Goal: Task Accomplishment & Management: Use online tool/utility

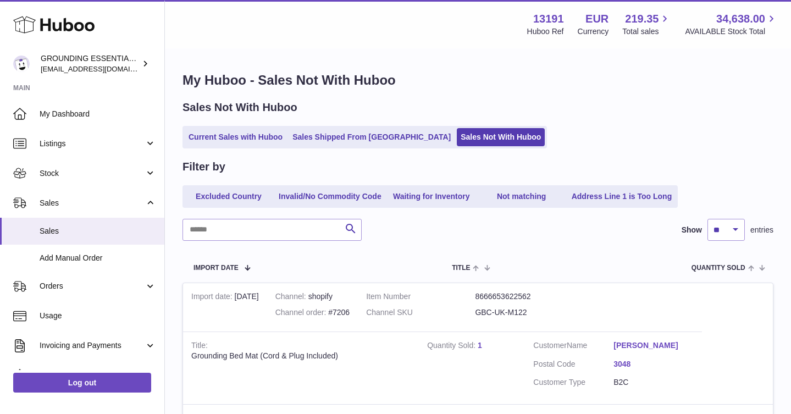
click at [457, 140] on link "Sales Not With Huboo" at bounding box center [501, 137] width 88 height 18
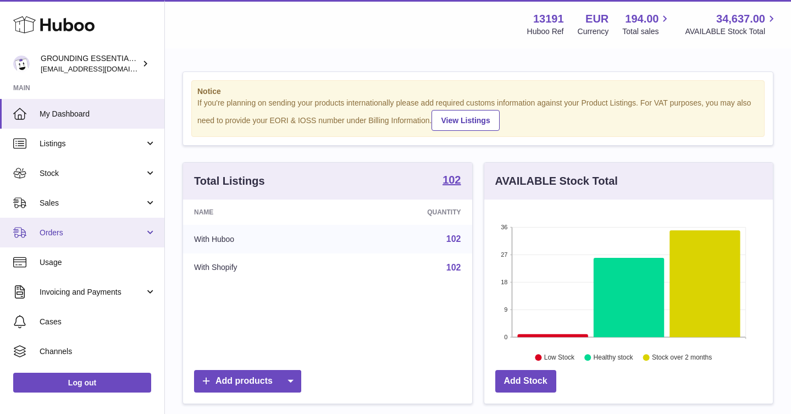
scroll to position [171, 288]
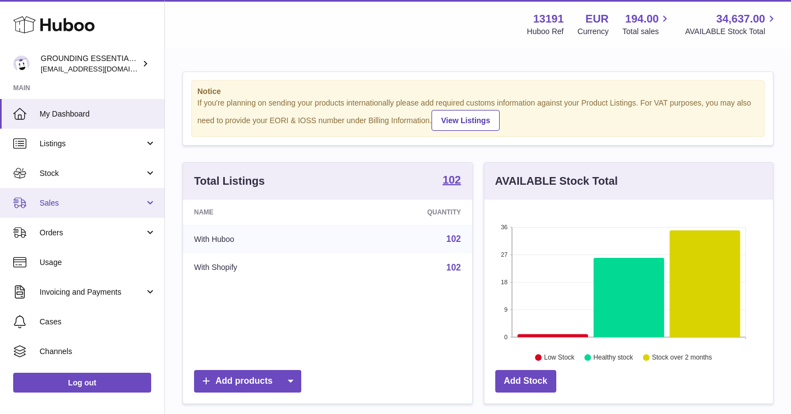
click at [94, 206] on span "Sales" at bounding box center [92, 203] width 105 height 10
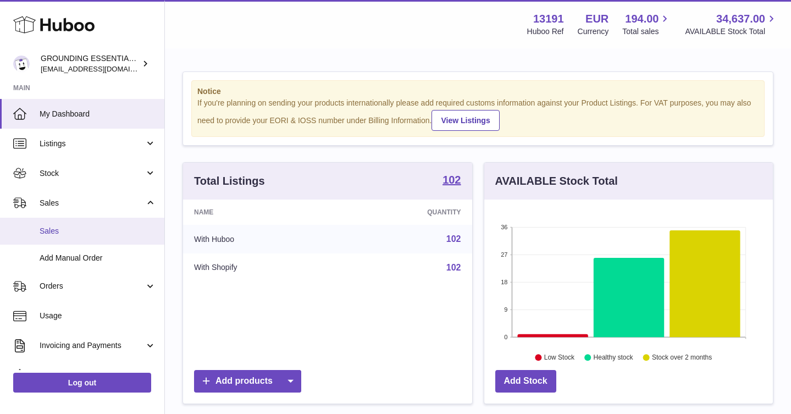
click at [94, 230] on span "Sales" at bounding box center [98, 231] width 116 height 10
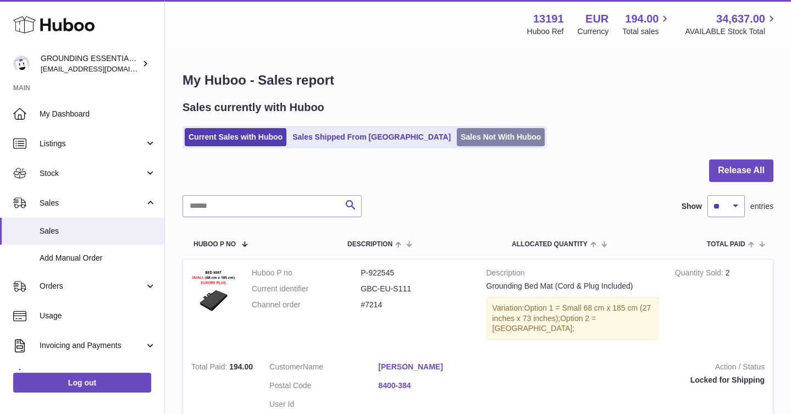
click at [457, 131] on link "Sales Not With Huboo" at bounding box center [501, 137] width 88 height 18
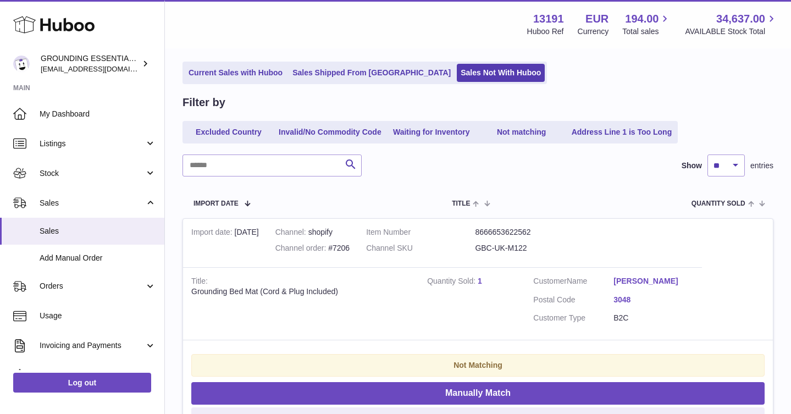
scroll to position [66, 0]
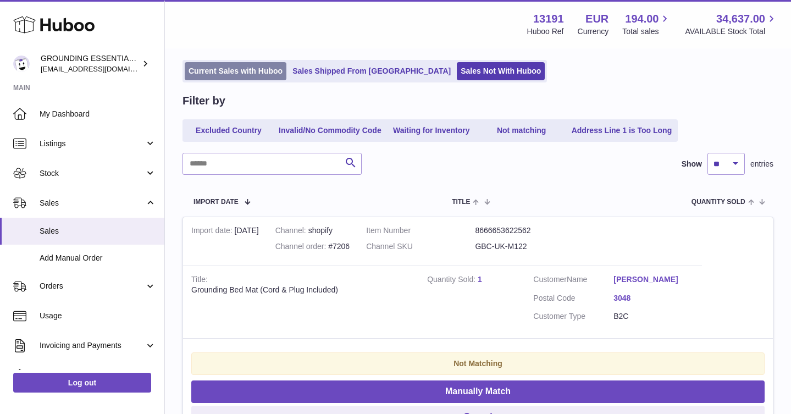
click at [236, 71] on link "Current Sales with Huboo" at bounding box center [236, 71] width 102 height 18
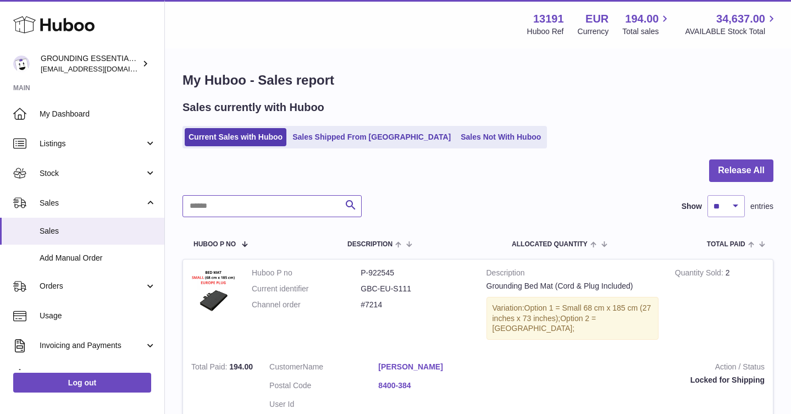
click at [247, 209] on input "text" at bounding box center [271, 206] width 179 height 22
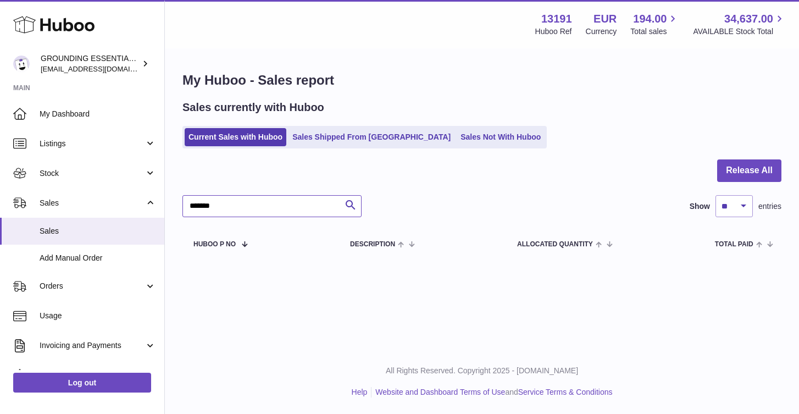
type input "*******"
click at [337, 137] on link "Sales Shipped From Huboo" at bounding box center [371, 137] width 166 height 18
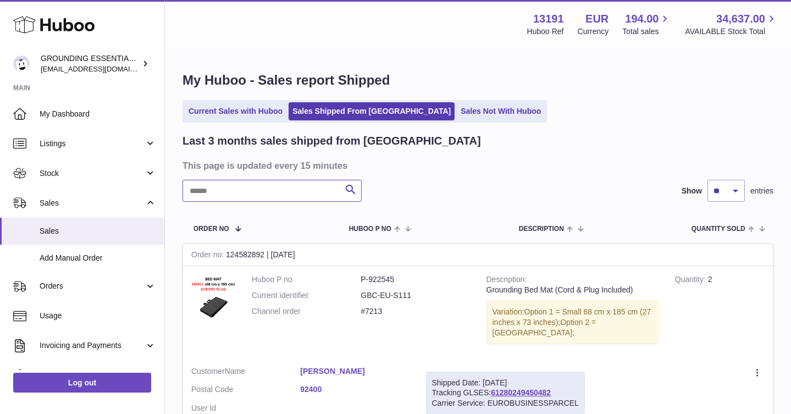
click at [237, 193] on input "text" at bounding box center [271, 191] width 179 height 22
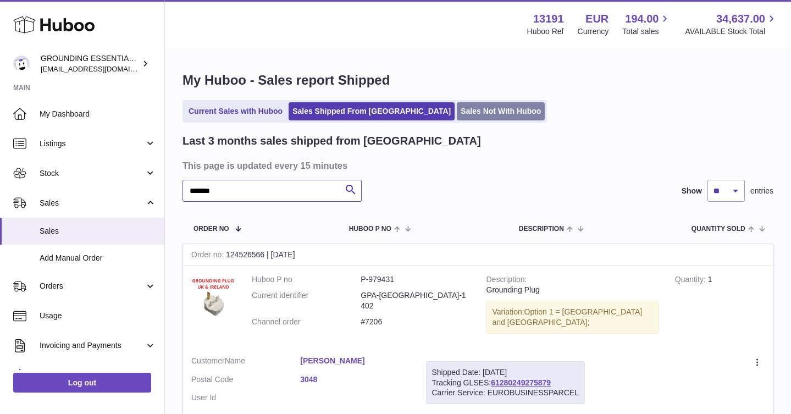
type input "*******"
click at [462, 113] on link "Sales Not With Huboo" at bounding box center [501, 111] width 88 height 18
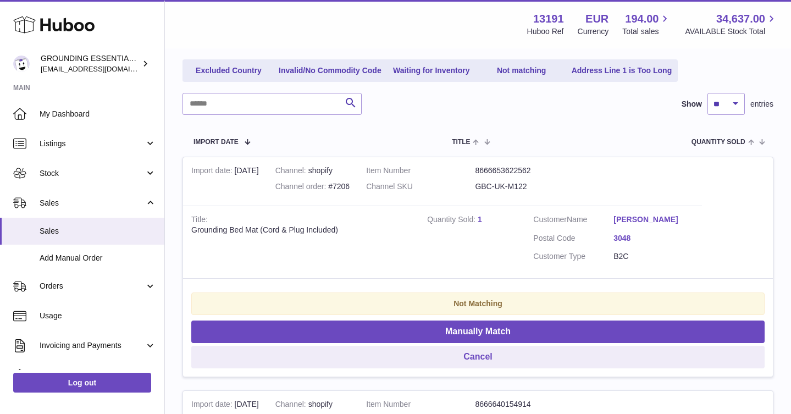
scroll to position [141, 0]
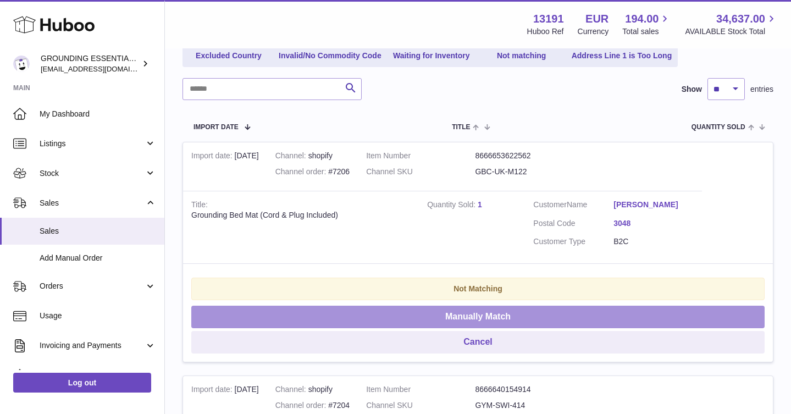
click at [523, 310] on button "Manually Match" at bounding box center [477, 317] width 573 height 23
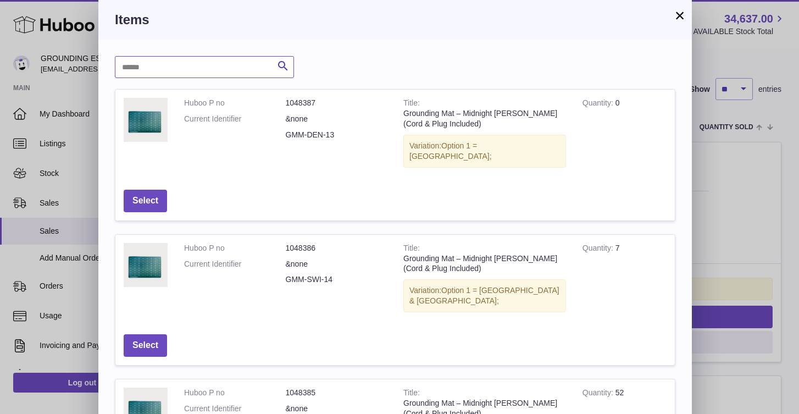
click at [188, 73] on input "text" at bounding box center [204, 67] width 179 height 22
type input "********"
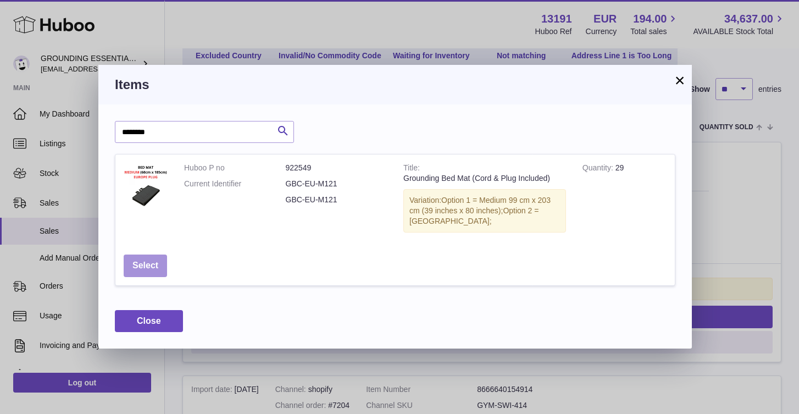
click at [153, 259] on button "Select" at bounding box center [145, 265] width 43 height 23
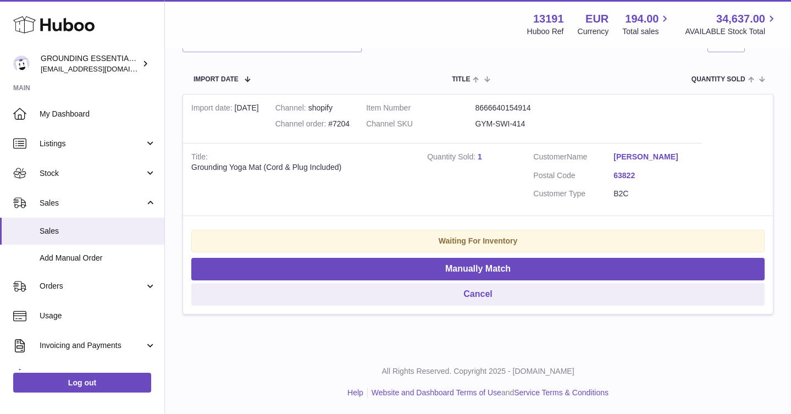
scroll to position [0, 0]
